Goal: Use online tool/utility: Utilize a website feature to perform a specific function

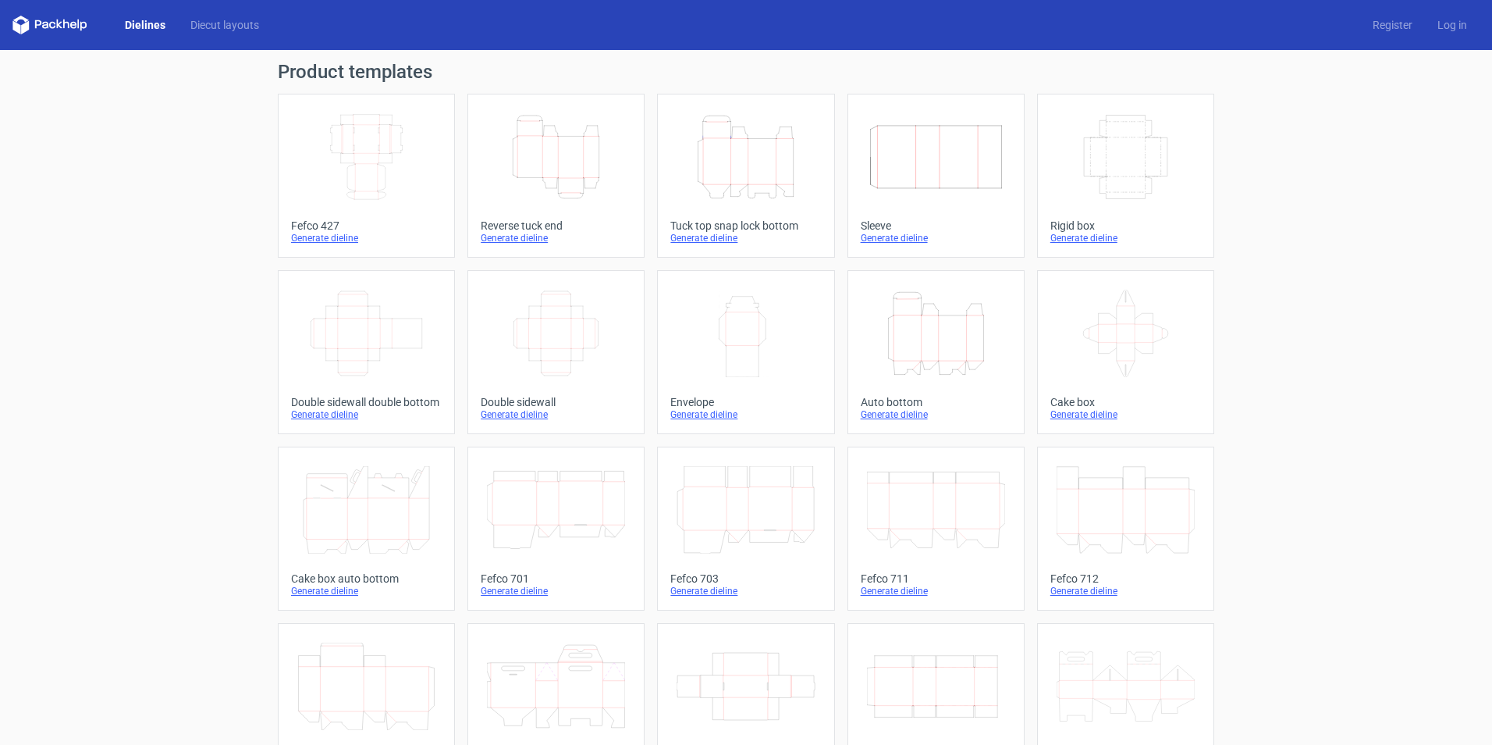
click at [919, 339] on icon "Height Depth Width" at bounding box center [936, 333] width 138 height 87
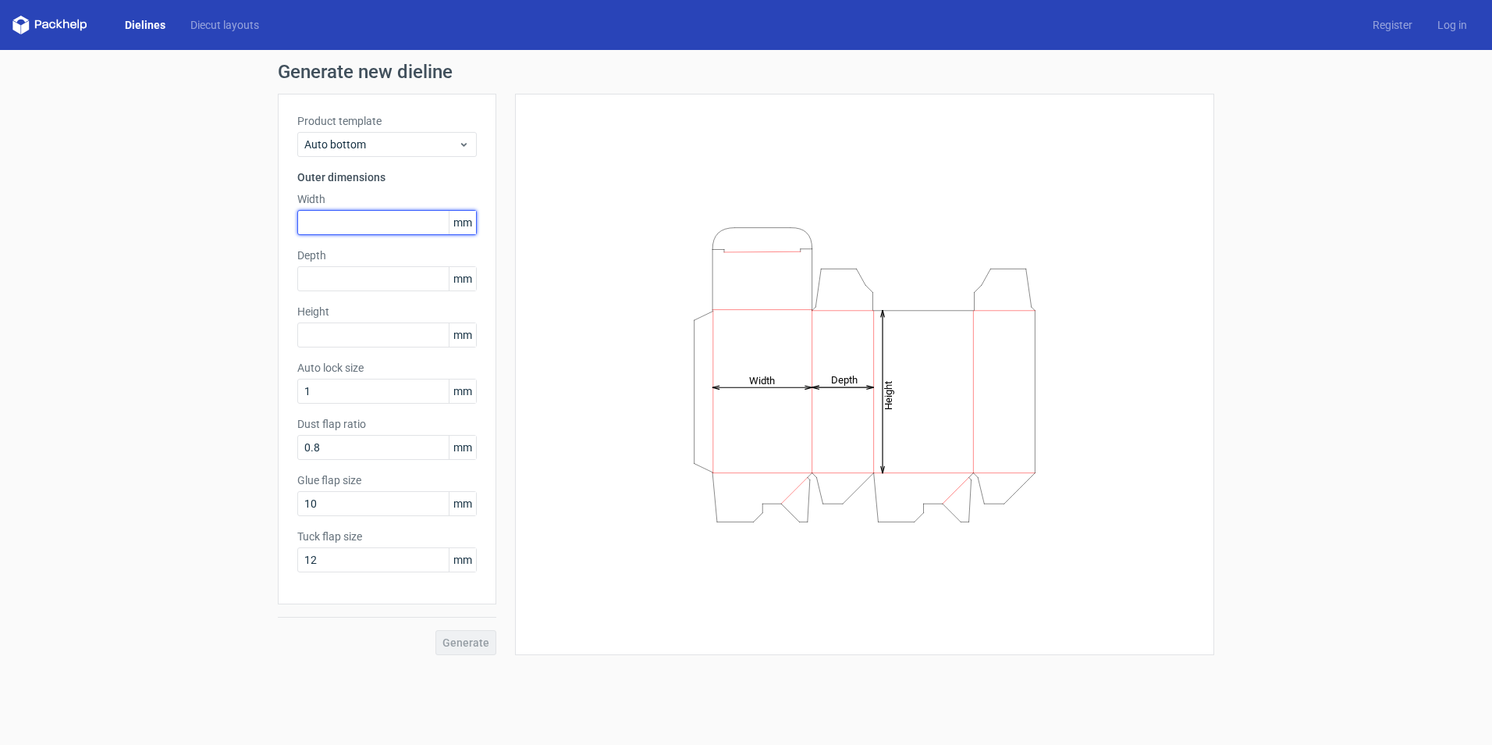
click at [379, 228] on input "text" at bounding box center [387, 222] width 180 height 25
type input "80"
click at [361, 276] on input "text" at bounding box center [387, 278] width 180 height 25
type input "80"
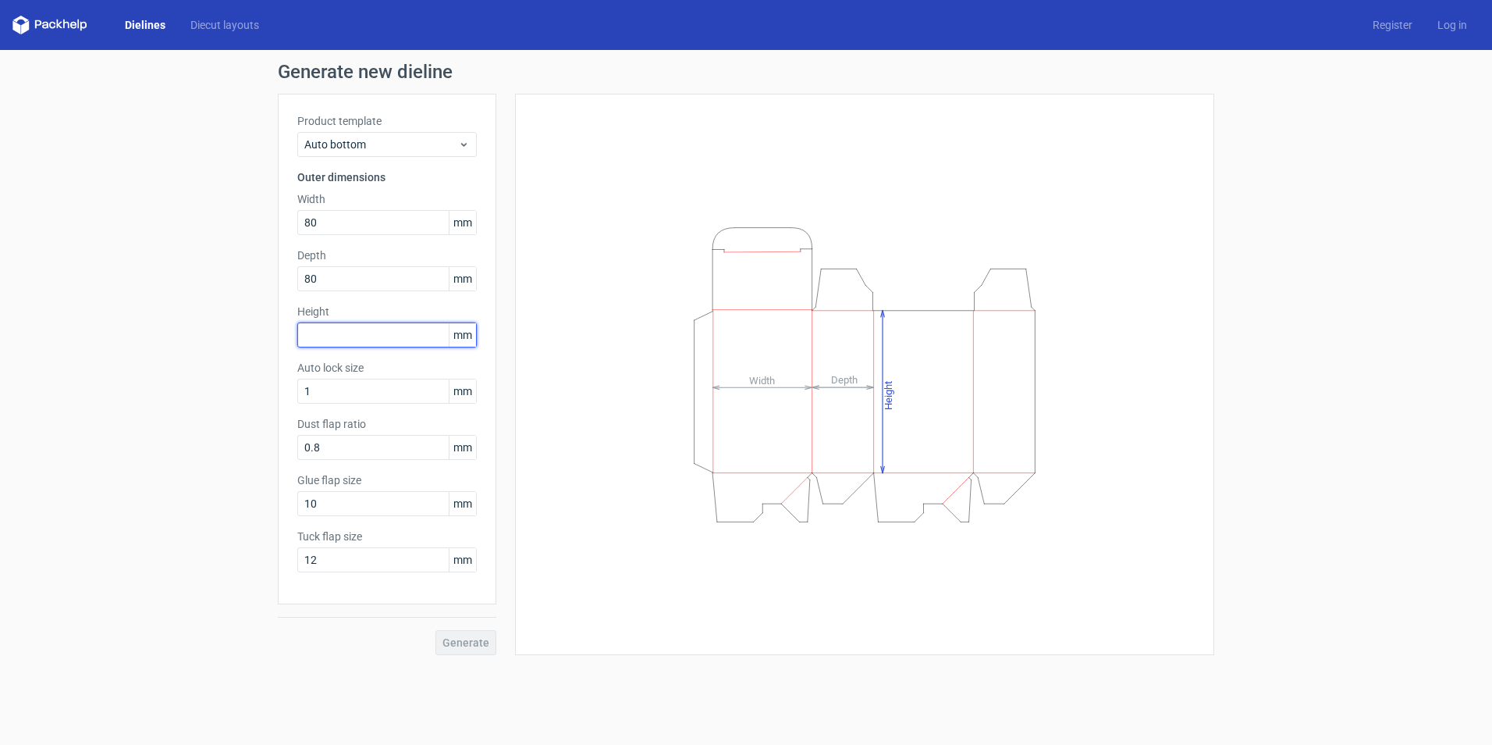
drag, startPoint x: 336, startPoint y: 334, endPoint x: 356, endPoint y: 321, distance: 23.6
click at [354, 323] on input "text" at bounding box center [387, 334] width 180 height 25
type input "160"
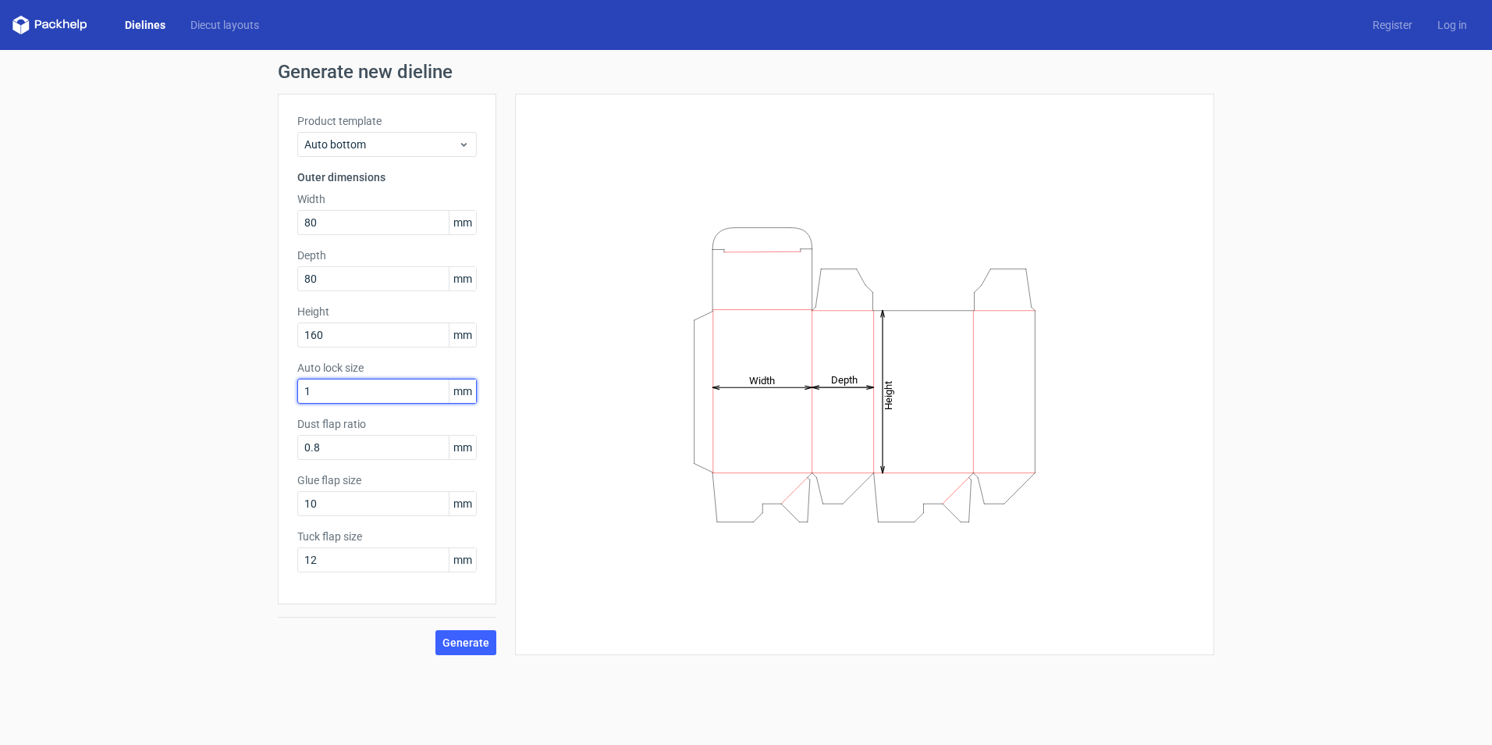
click at [376, 382] on input "1" at bounding box center [387, 391] width 180 height 25
click at [470, 639] on span "Generate" at bounding box center [466, 642] width 47 height 11
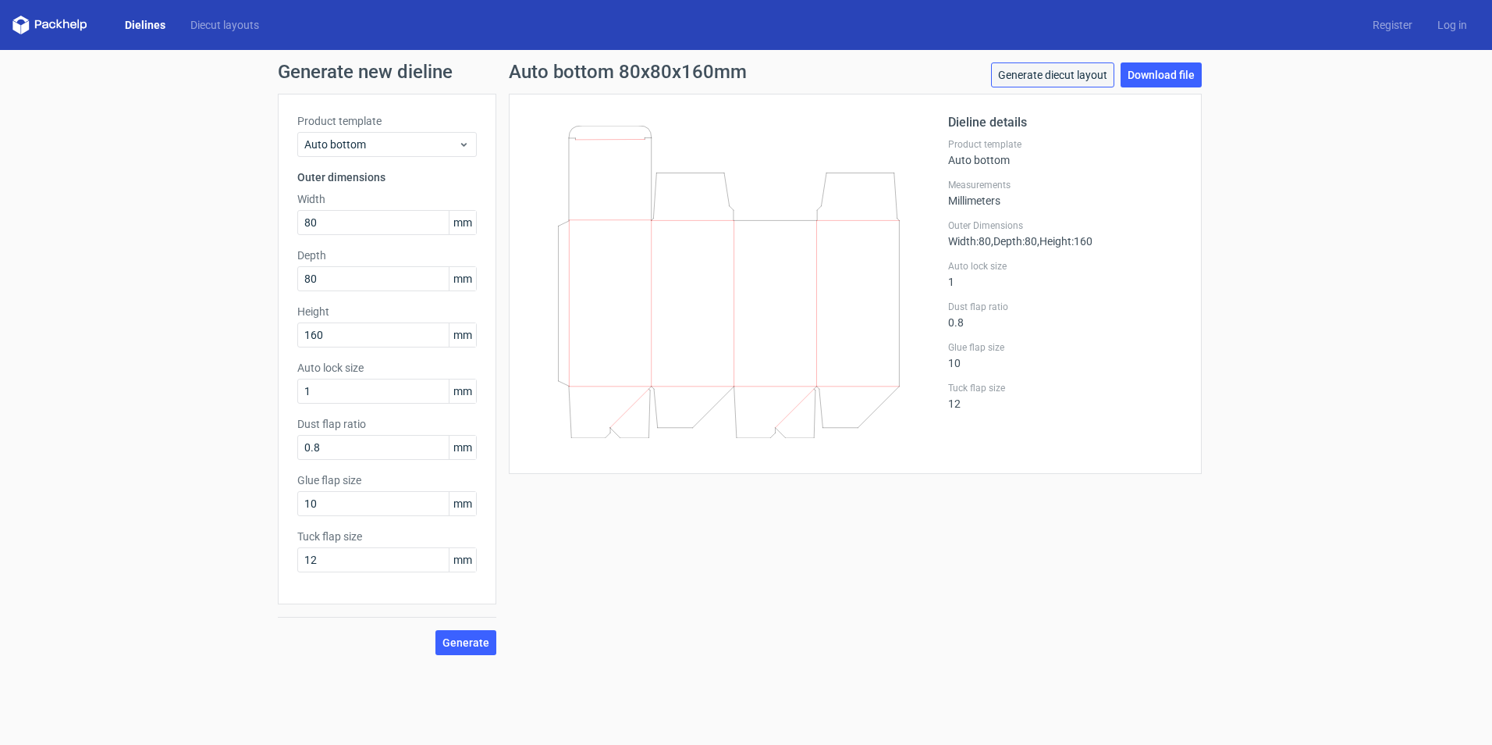
click at [1079, 75] on link "Generate diecut layout" at bounding box center [1052, 74] width 123 height 25
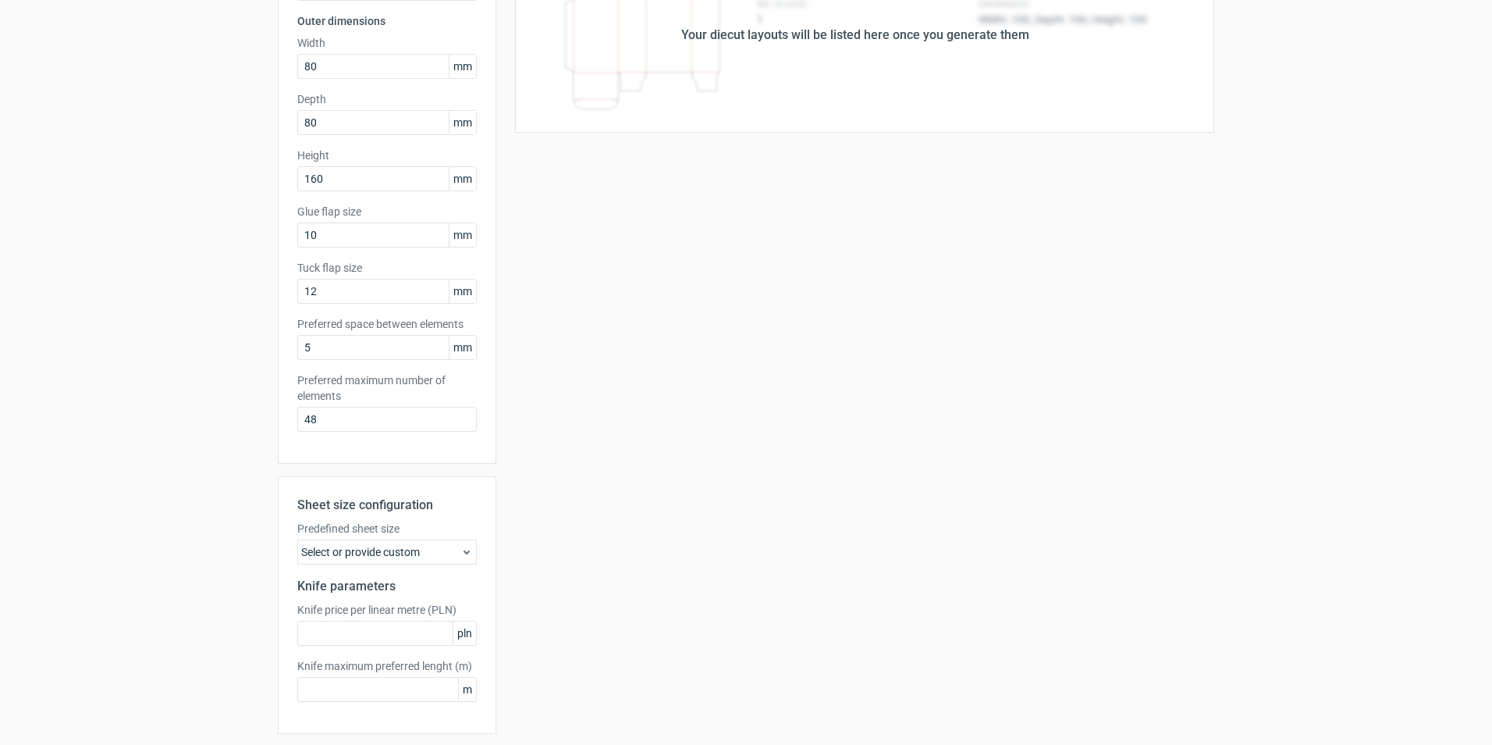
scroll to position [208, 0]
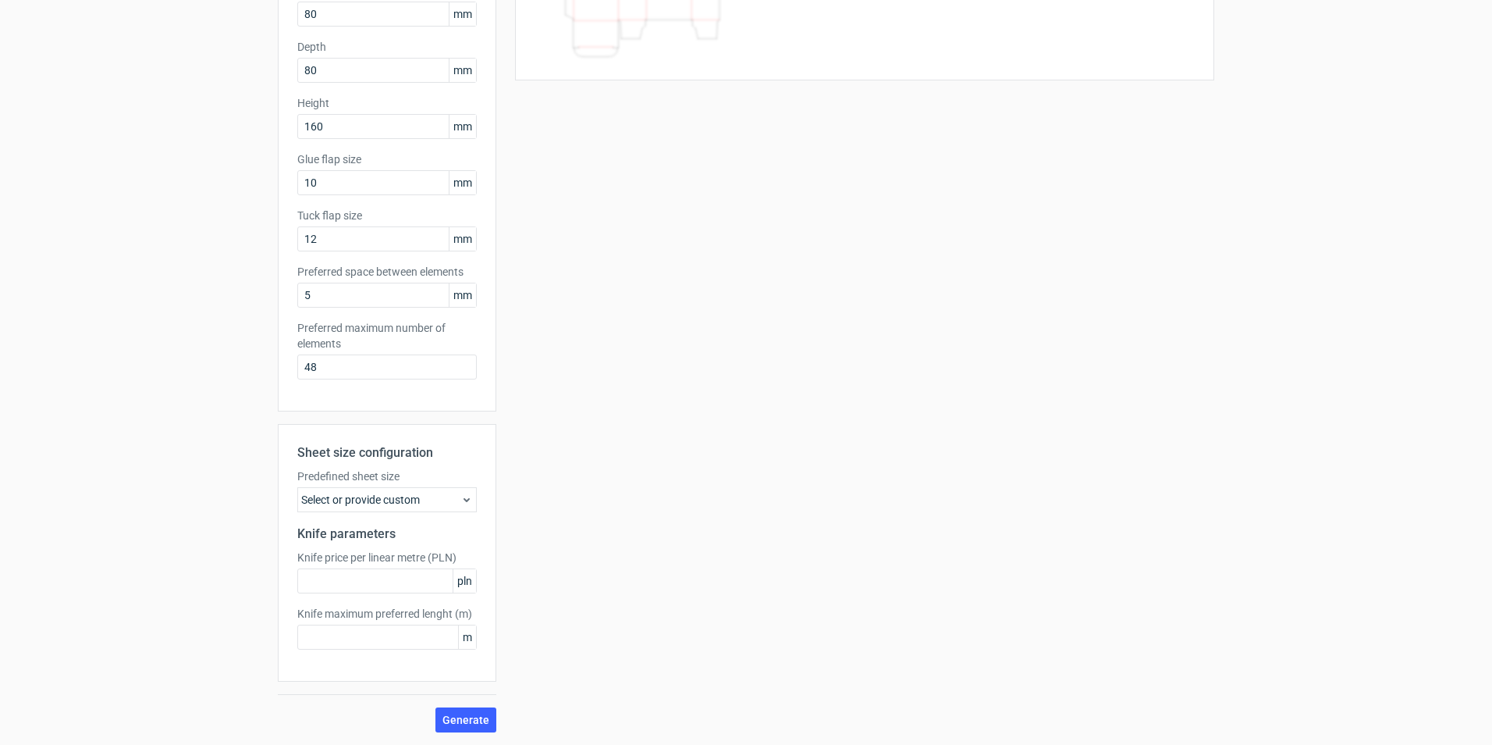
drag, startPoint x: 459, startPoint y: 718, endPoint x: 156, endPoint y: 510, distance: 367.2
click at [457, 715] on span "Generate" at bounding box center [466, 719] width 47 height 11
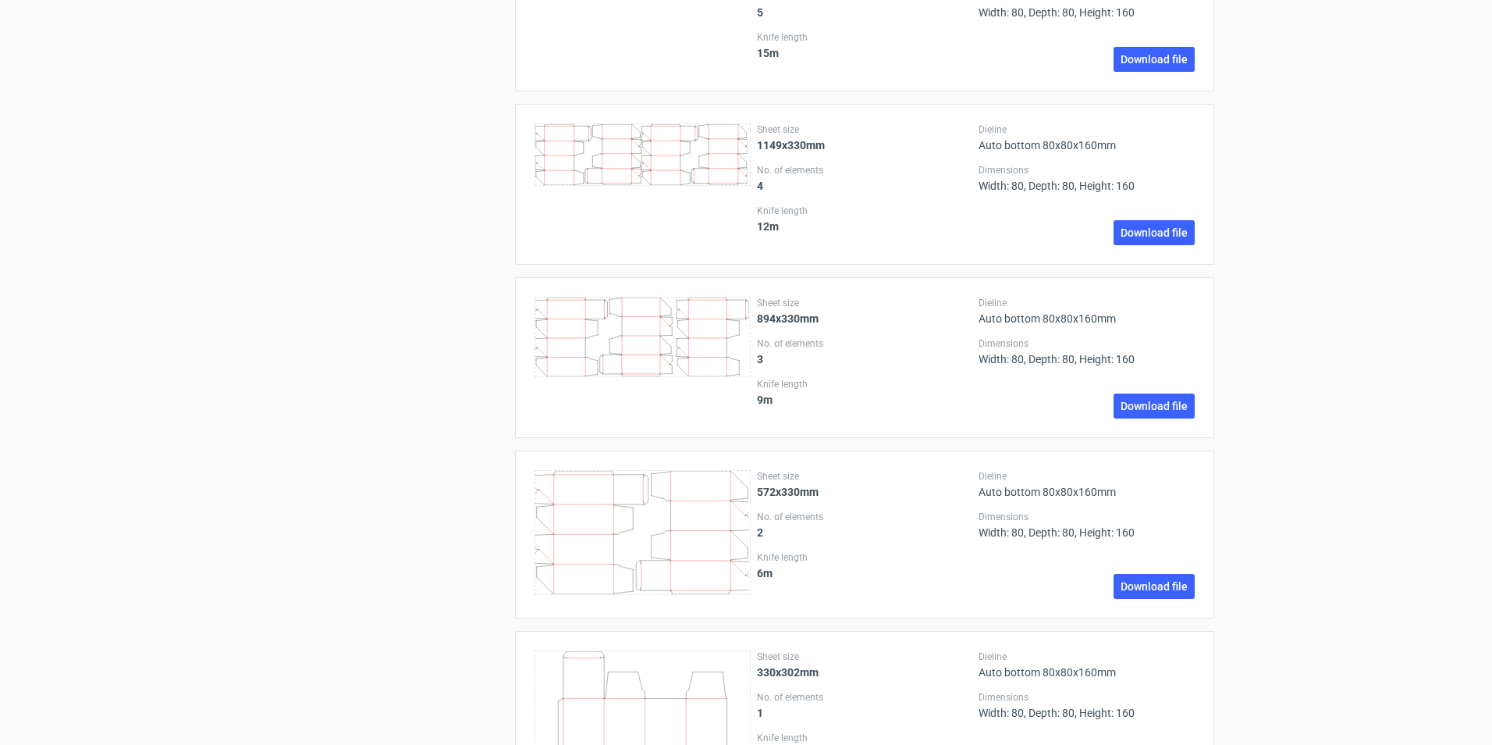
scroll to position [1637, 0]
